Goal: Task Accomplishment & Management: Use online tool/utility

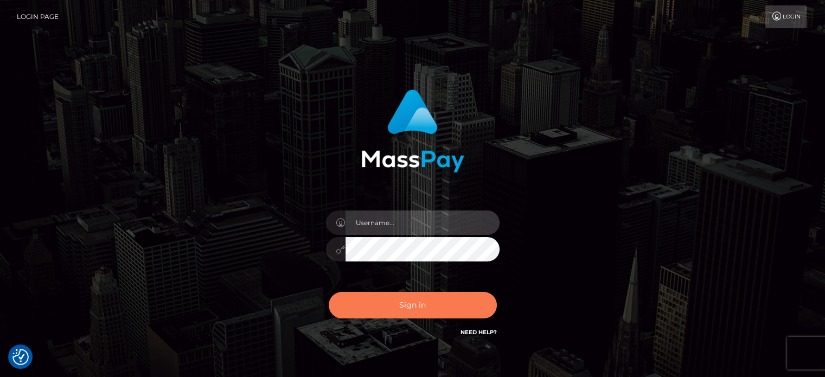
type input "[PERSON_NAME].ace"
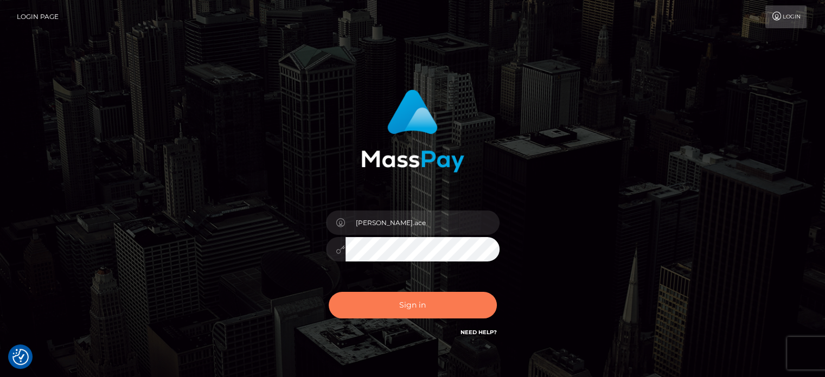
click at [370, 300] on button "Sign in" at bounding box center [413, 305] width 168 height 27
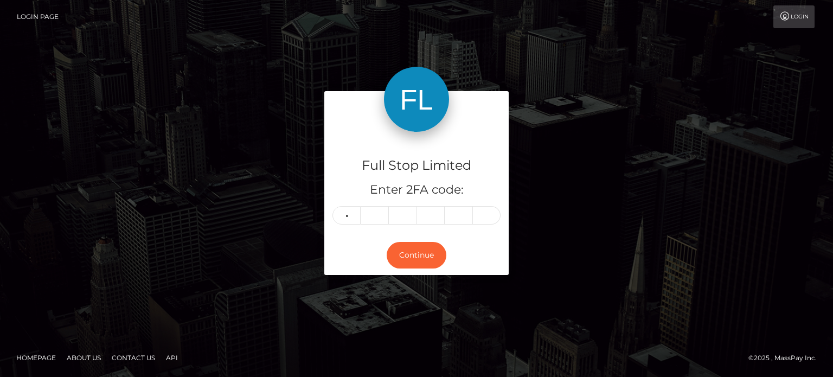
type input "7"
type input "1"
type input "9"
type input "1"
type input "2"
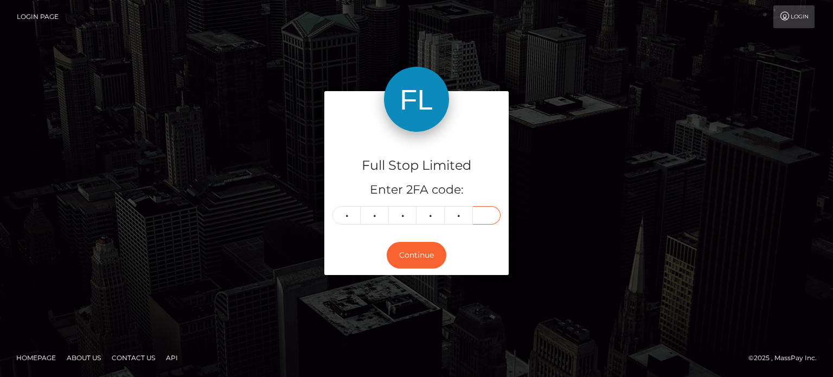
type input "2"
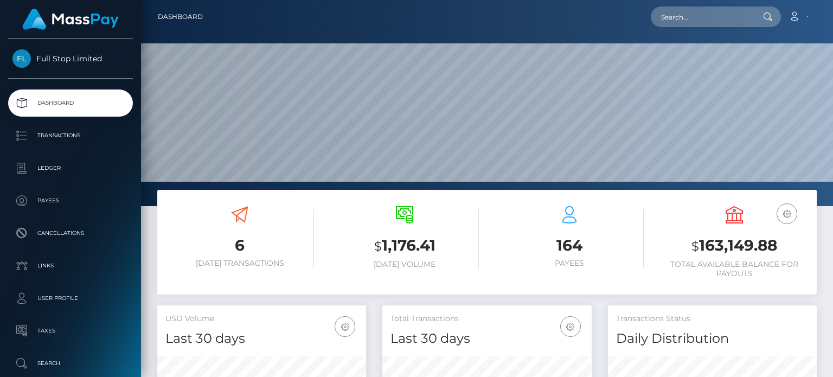
scroll to position [192, 208]
click at [714, 248] on h3 "$ 163,149.88" at bounding box center [734, 246] width 149 height 22
drag, startPoint x: 714, startPoint y: 248, endPoint x: 742, endPoint y: 245, distance: 28.9
click at [742, 245] on h3 "$ 163,149.88" at bounding box center [734, 246] width 149 height 22
copy h3 "163,149.88"
